Goal: Task Accomplishment & Management: Manage account settings

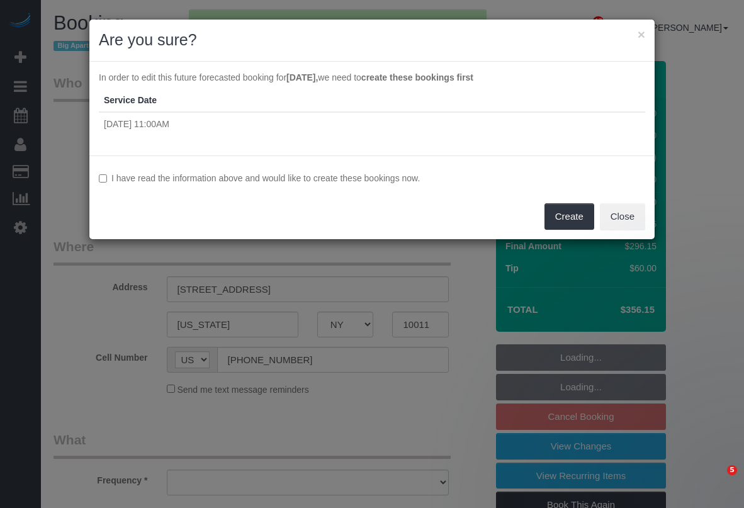
select select "NY"
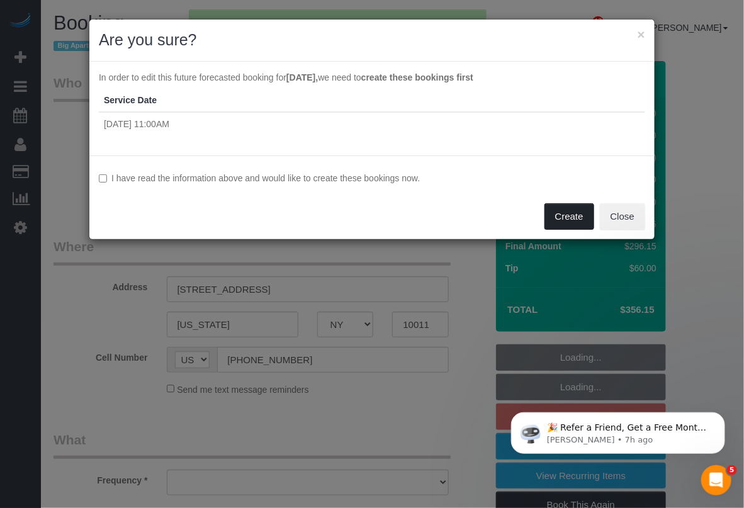
select select "object:10338"
select select "spot7"
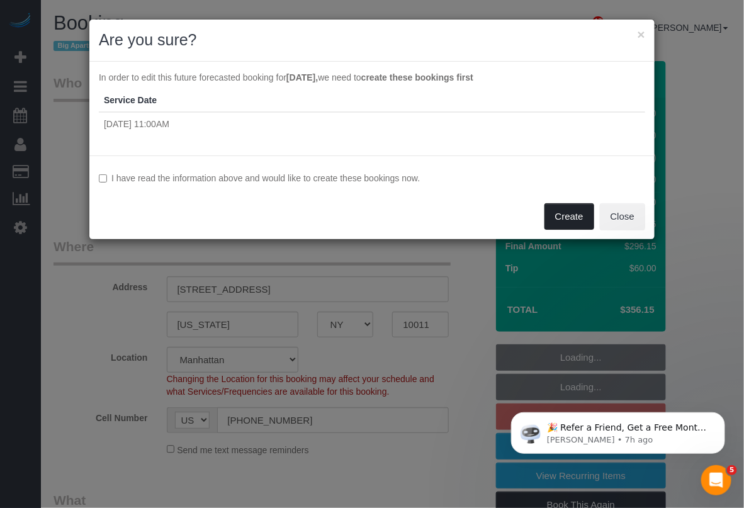
select select "object:10349"
select select "string:stripe-pm_1PydV54VGloSiKo7AVca8xIs"
click at [560, 211] on button "Create" at bounding box center [570, 216] width 50 height 26
select select "number:89"
select select "number:90"
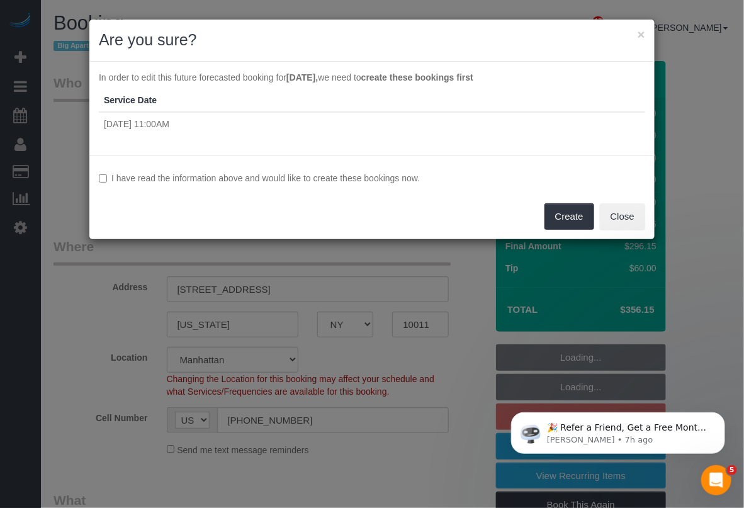
select select "number:15"
select select "number:6"
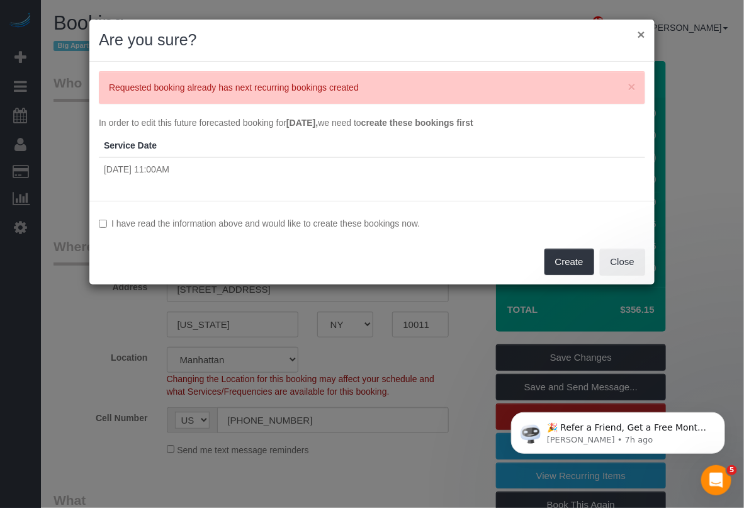
click at [643, 33] on button "×" at bounding box center [642, 34] width 8 height 13
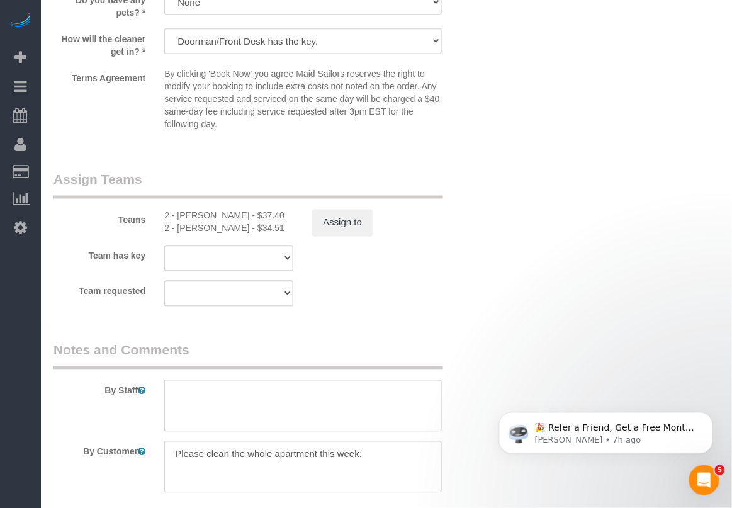
scroll to position [1259, 0]
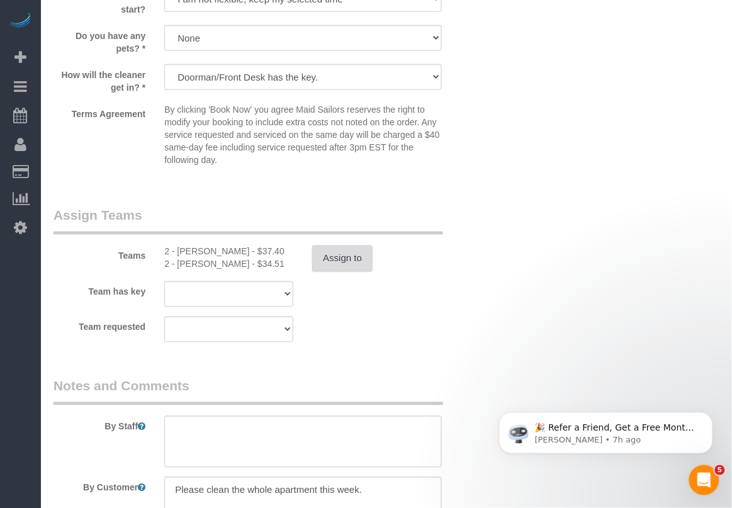
click at [344, 256] on button "Assign to" at bounding box center [342, 259] width 60 height 26
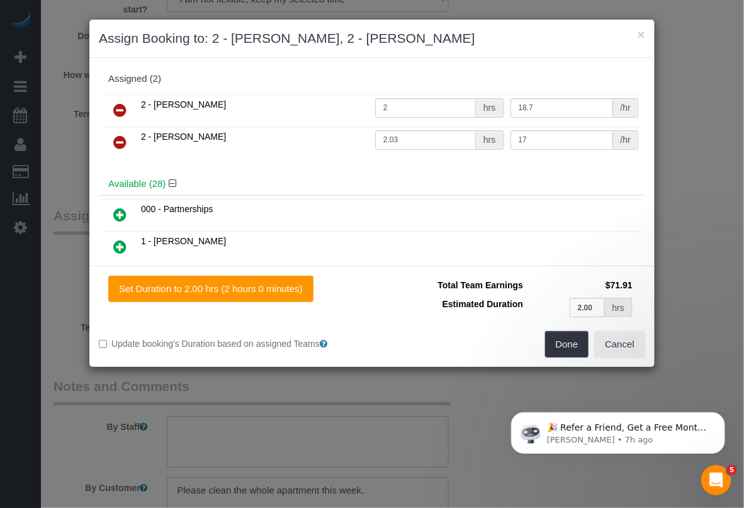
click at [115, 111] on icon at bounding box center [119, 110] width 13 height 15
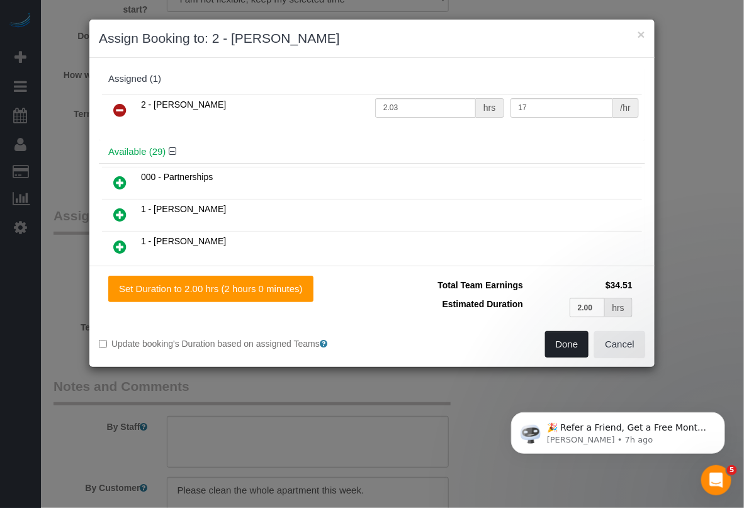
click at [548, 338] on div "Done Cancel" at bounding box center [513, 344] width 283 height 26
click at [556, 338] on button "Done" at bounding box center [567, 344] width 44 height 26
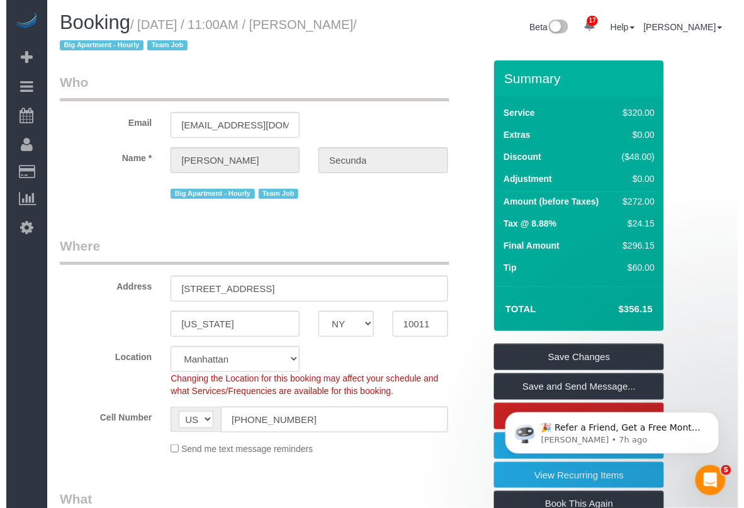
scroll to position [0, 0]
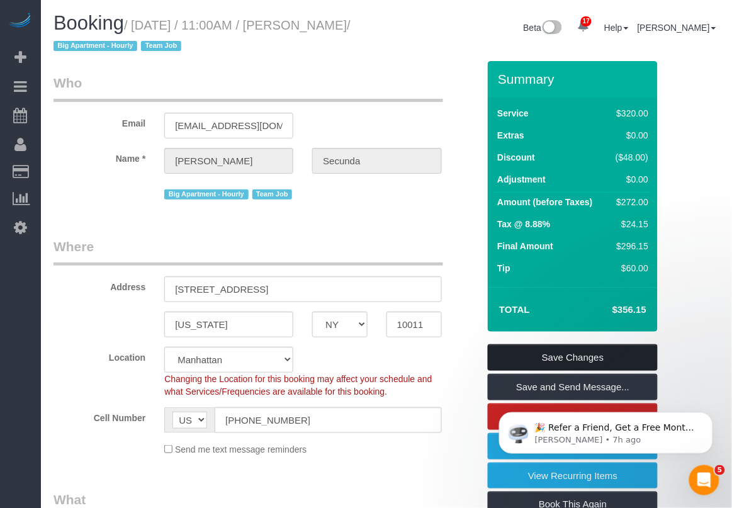
click at [580, 354] on link "Save Changes" at bounding box center [573, 357] width 170 height 26
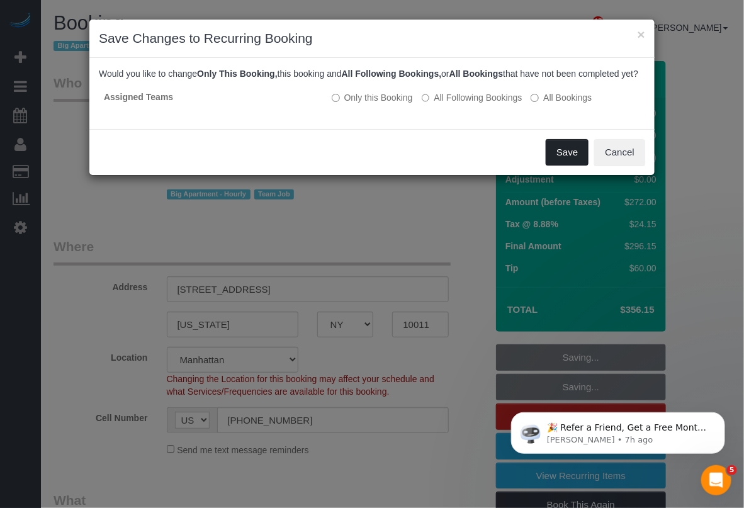
click at [559, 157] on button "Save" at bounding box center [567, 152] width 43 height 26
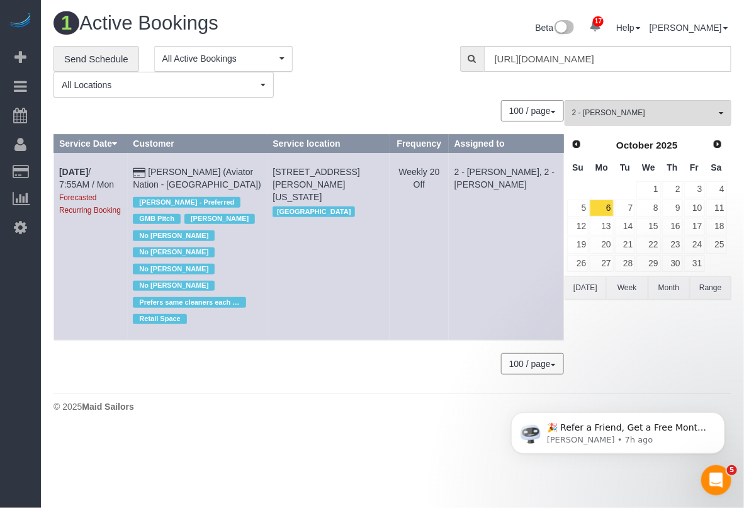
drag, startPoint x: 112, startPoint y: 166, endPoint x: 145, endPoint y: 166, distance: 33.4
click at [113, 166] on td "[DATE] 7:55AM / Mon Forecasted Recurring Booking" at bounding box center [91, 247] width 74 height 188
click at [83, 174] on b "[DATE]" at bounding box center [73, 172] width 29 height 10
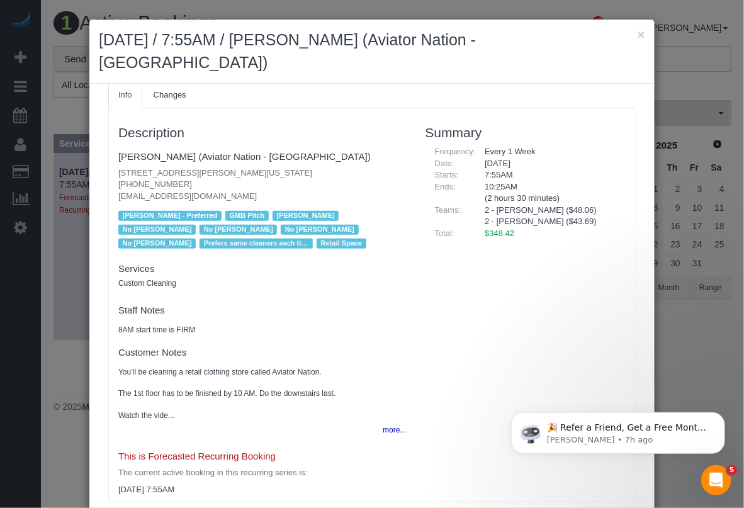
scroll to position [60, 0]
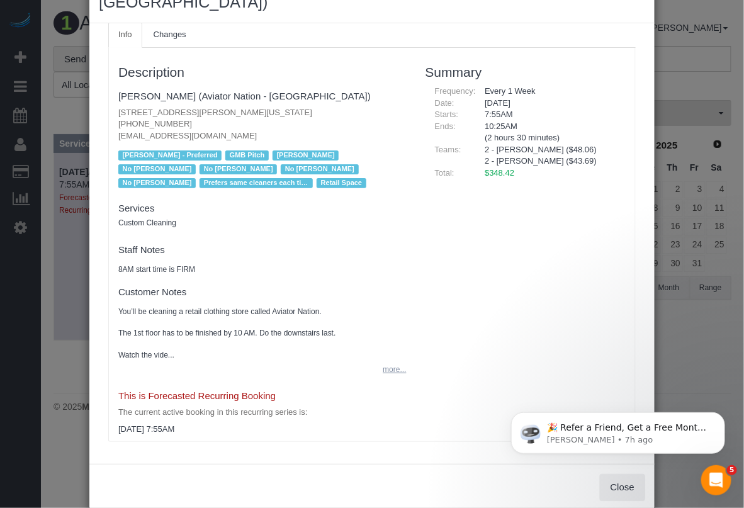
click at [377, 361] on button "more..." at bounding box center [390, 370] width 31 height 18
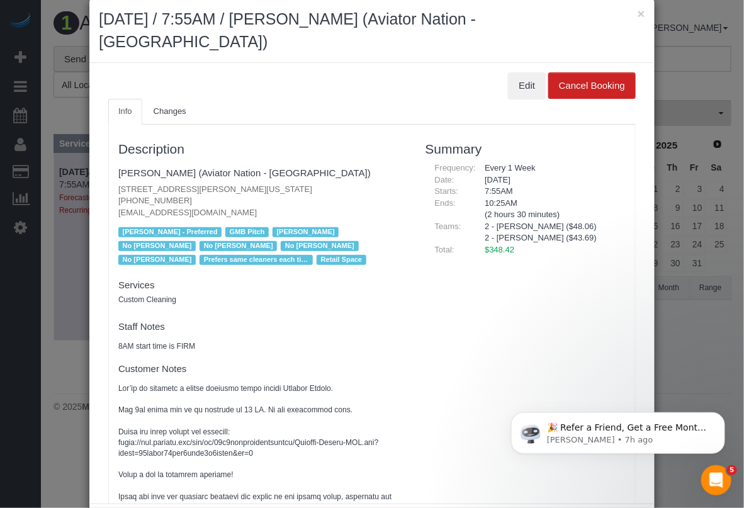
scroll to position [0, 0]
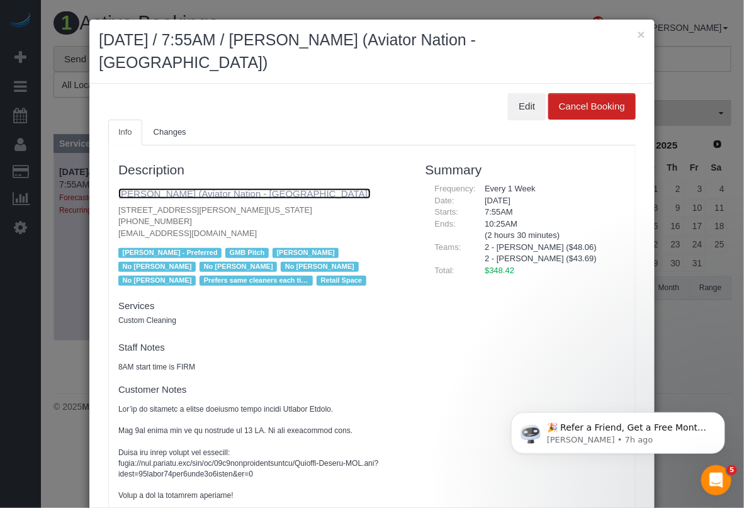
click at [168, 188] on link "[PERSON_NAME] (Aviator Nation - [GEOGRAPHIC_DATA])" at bounding box center [244, 193] width 252 height 11
